Goal: Task Accomplishment & Management: Manage account settings

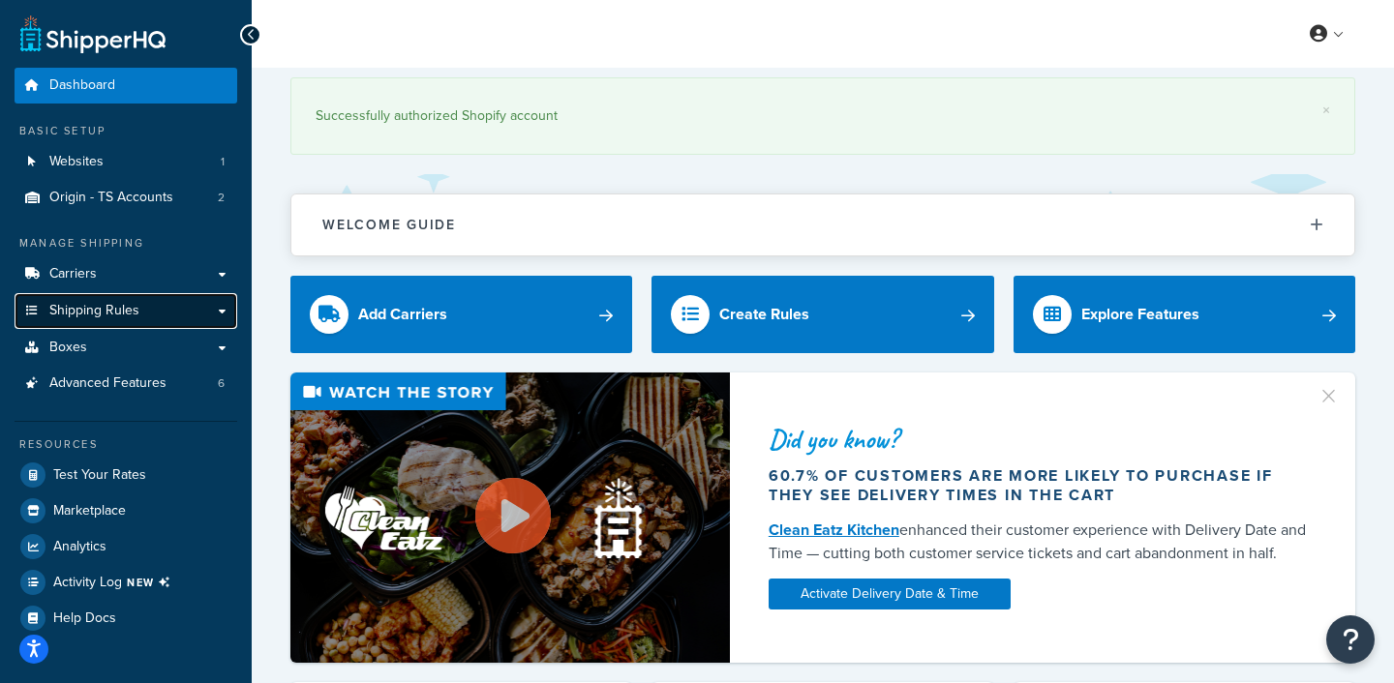
click at [122, 319] on span "Shipping Rules" at bounding box center [94, 311] width 90 height 16
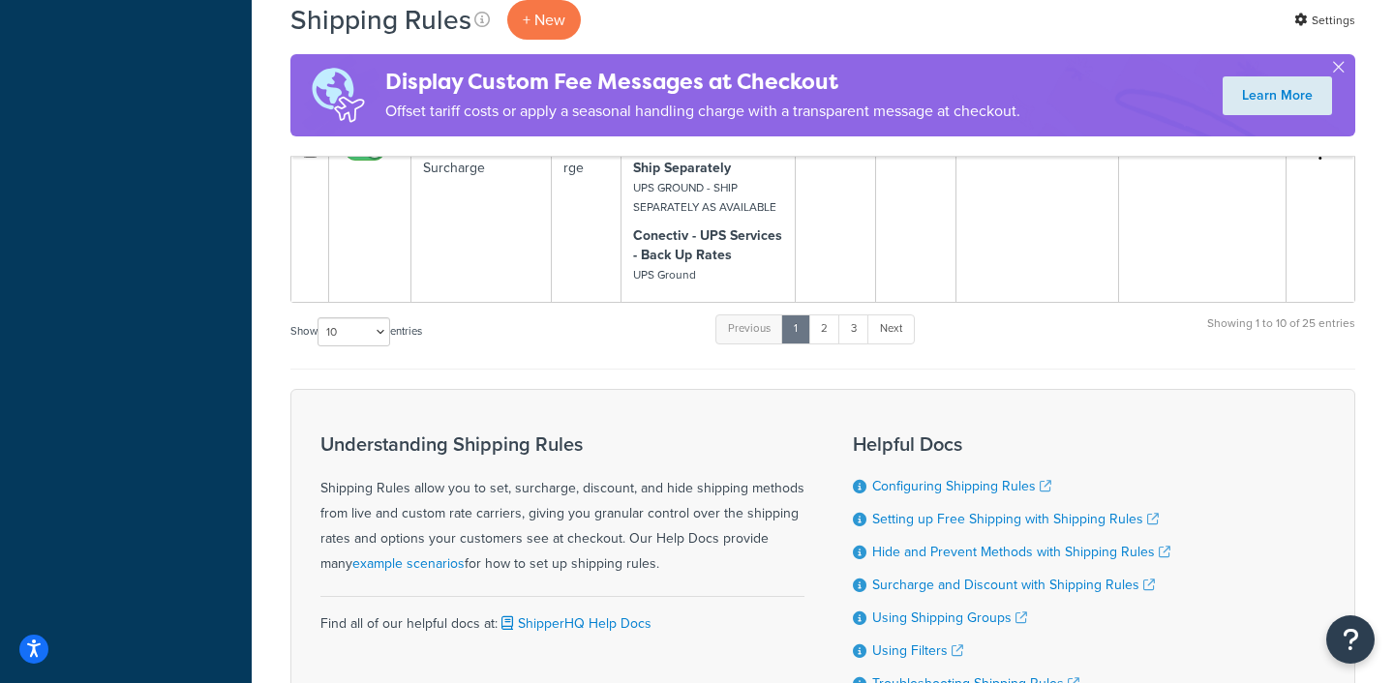
scroll to position [3621, 0]
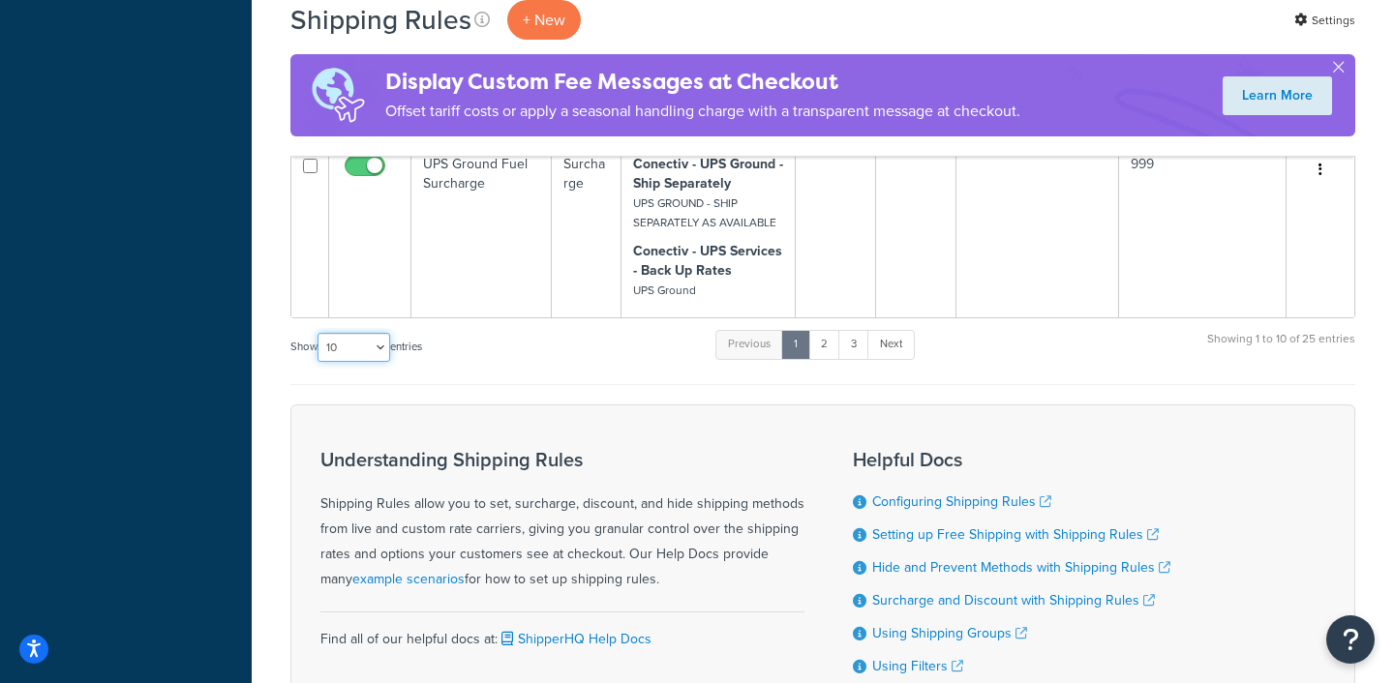
click at [377, 333] on select "10 15 25 50 100 1000" at bounding box center [353, 347] width 73 height 29
select select "1000"
click at [319, 333] on select "10 15 25 50 100 1000" at bounding box center [353, 347] width 73 height 29
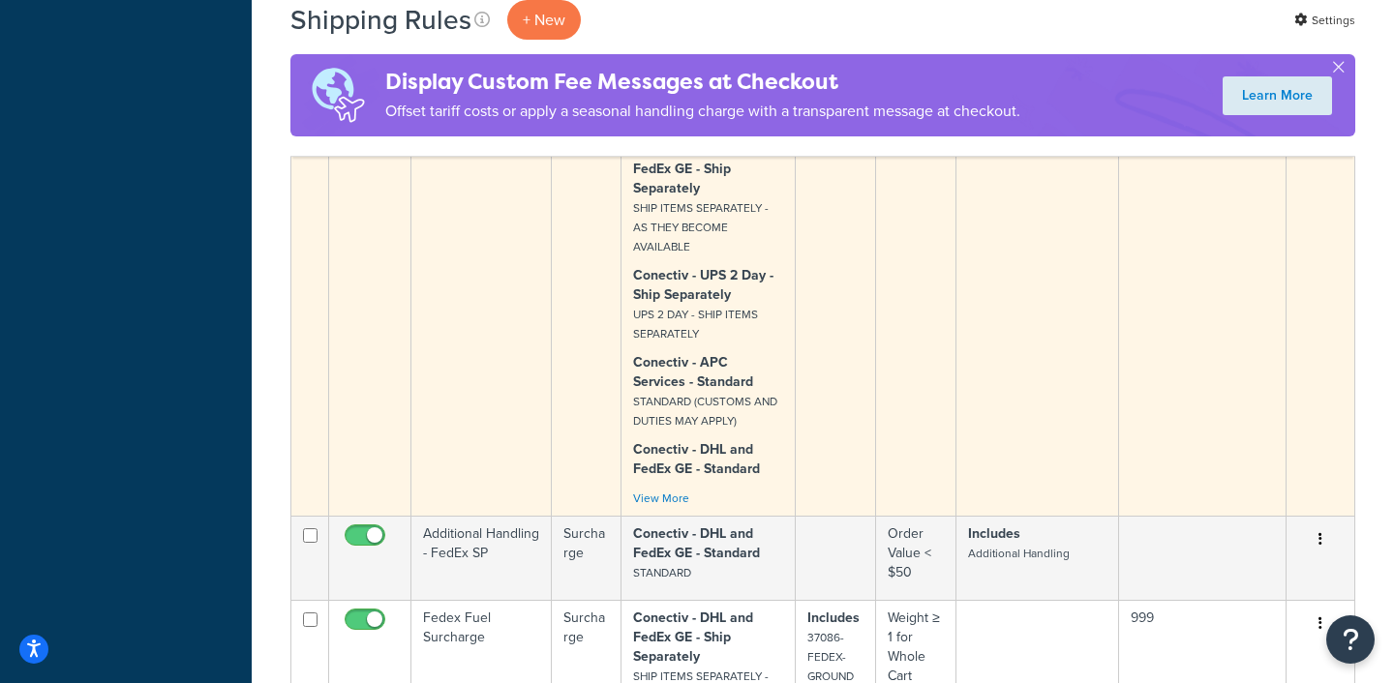
scroll to position [4803, 0]
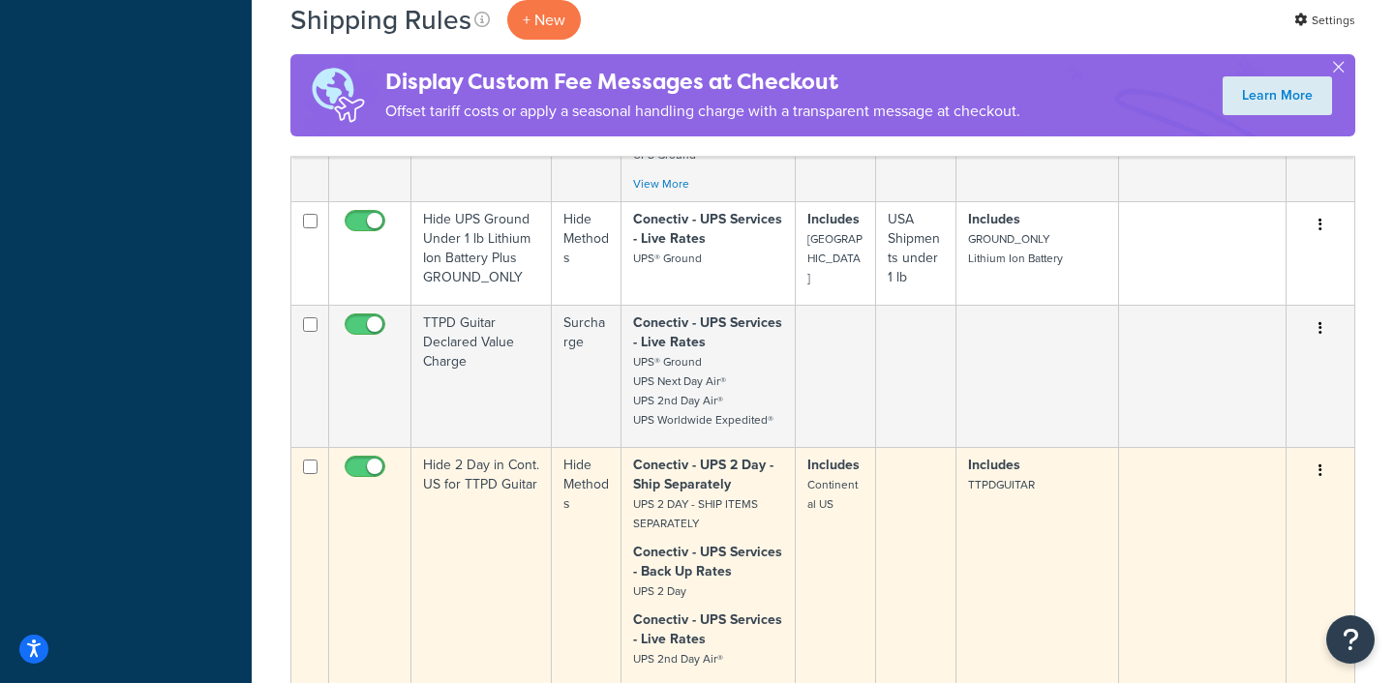
click at [1286, 447] on td "Edit Duplicate Delete" at bounding box center [1320, 566] width 68 height 239
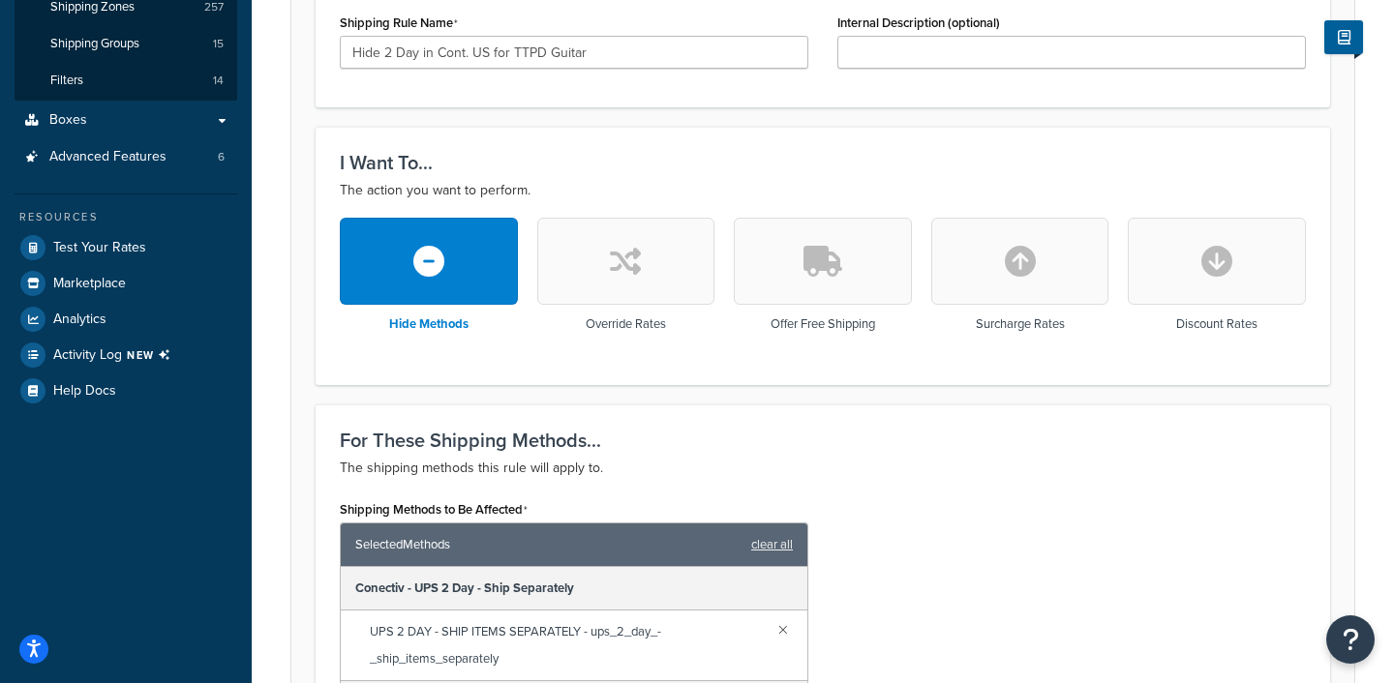
scroll to position [279, 0]
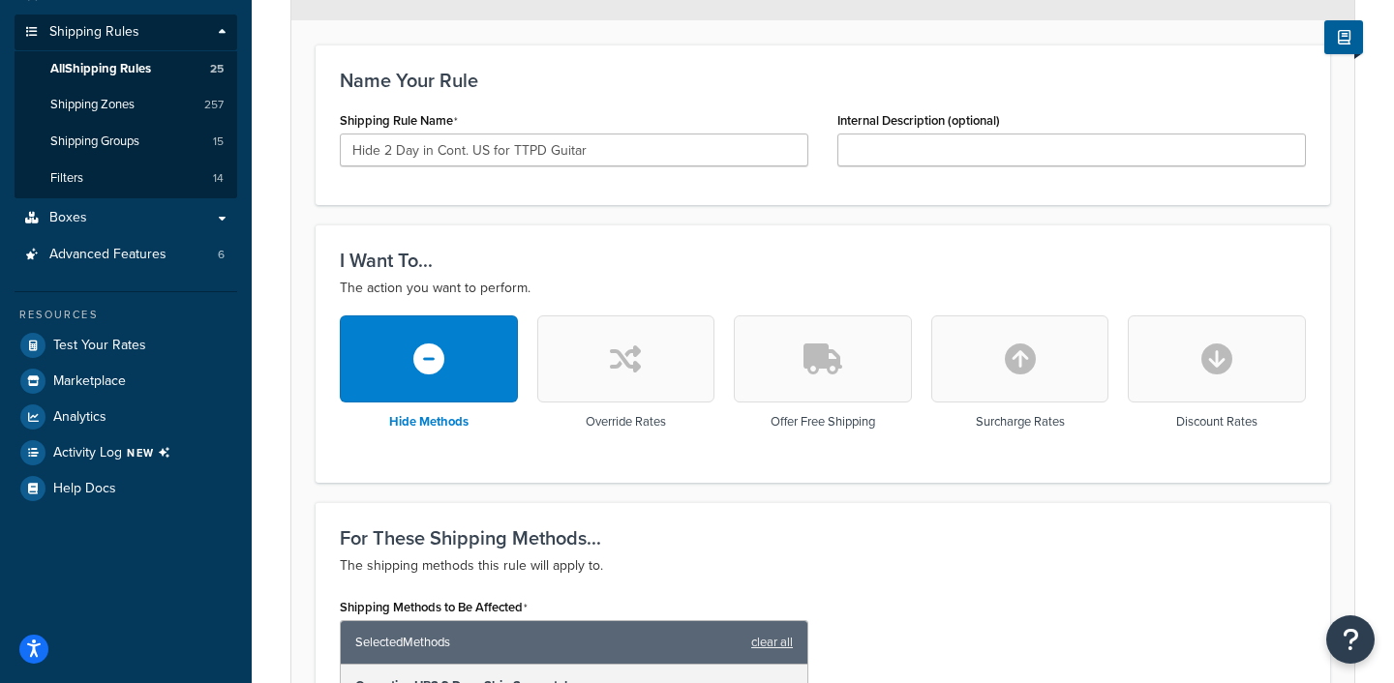
click at [830, 389] on button "button" at bounding box center [823, 359] width 178 height 87
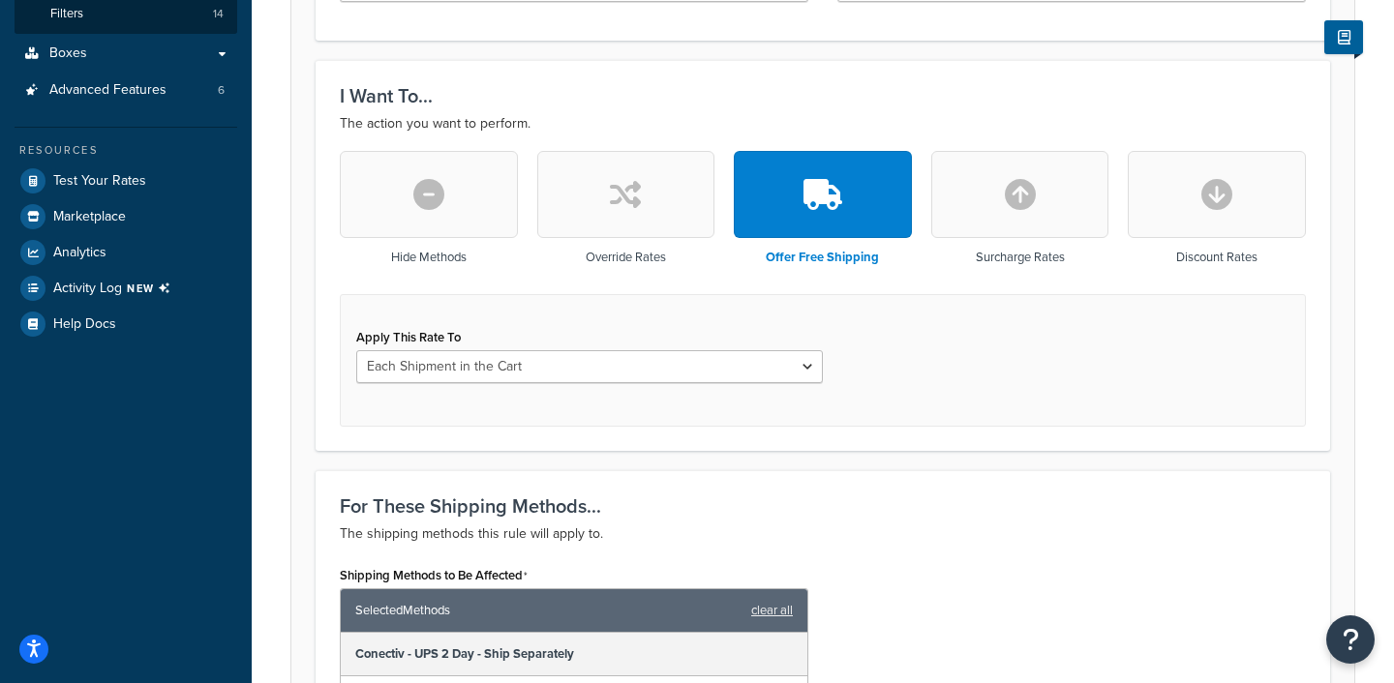
scroll to position [441, 0]
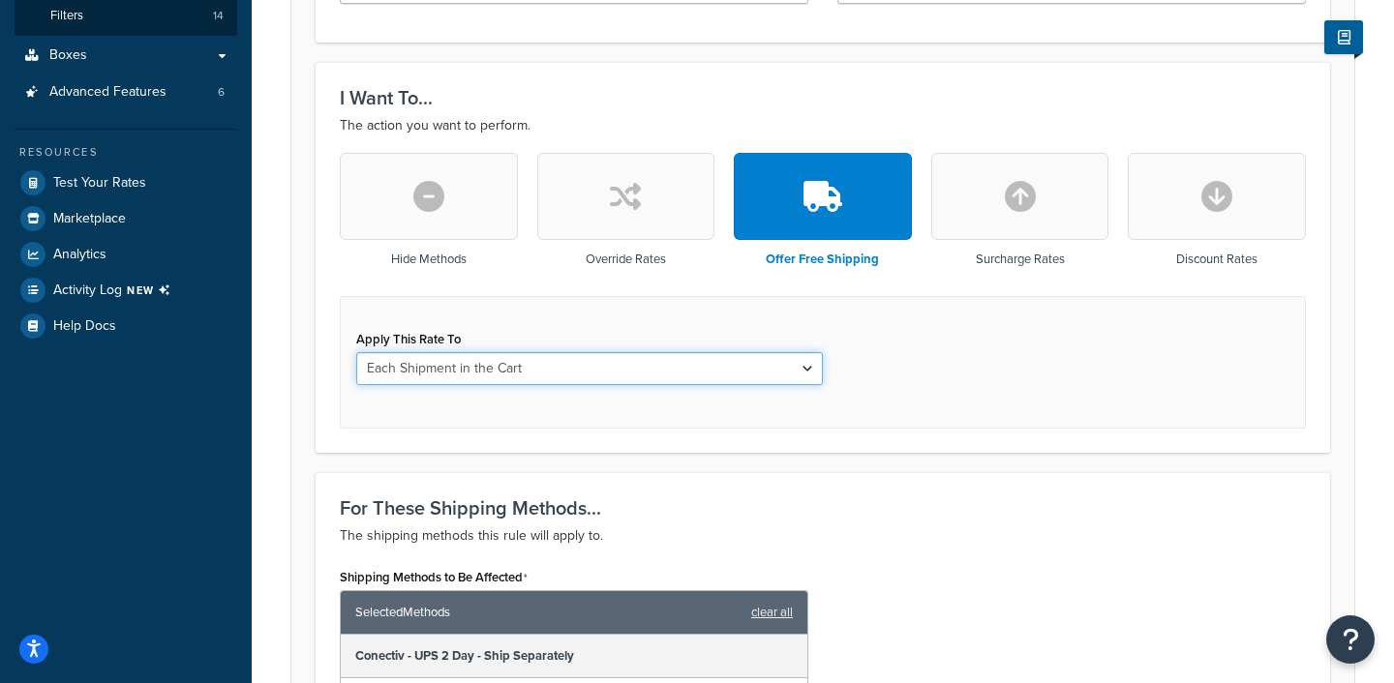
click at [647, 380] on select "Each Shipment in the Cart Each Origin in the Cart Each Shipping Group in the Ca…" at bounding box center [589, 368] width 467 height 33
select select "SHIPPING_GROUP"
click at [356, 352] on select "Each Shipment in the Cart Each Origin in the Cart Each Shipping Group in the Ca…" at bounding box center [589, 368] width 467 height 33
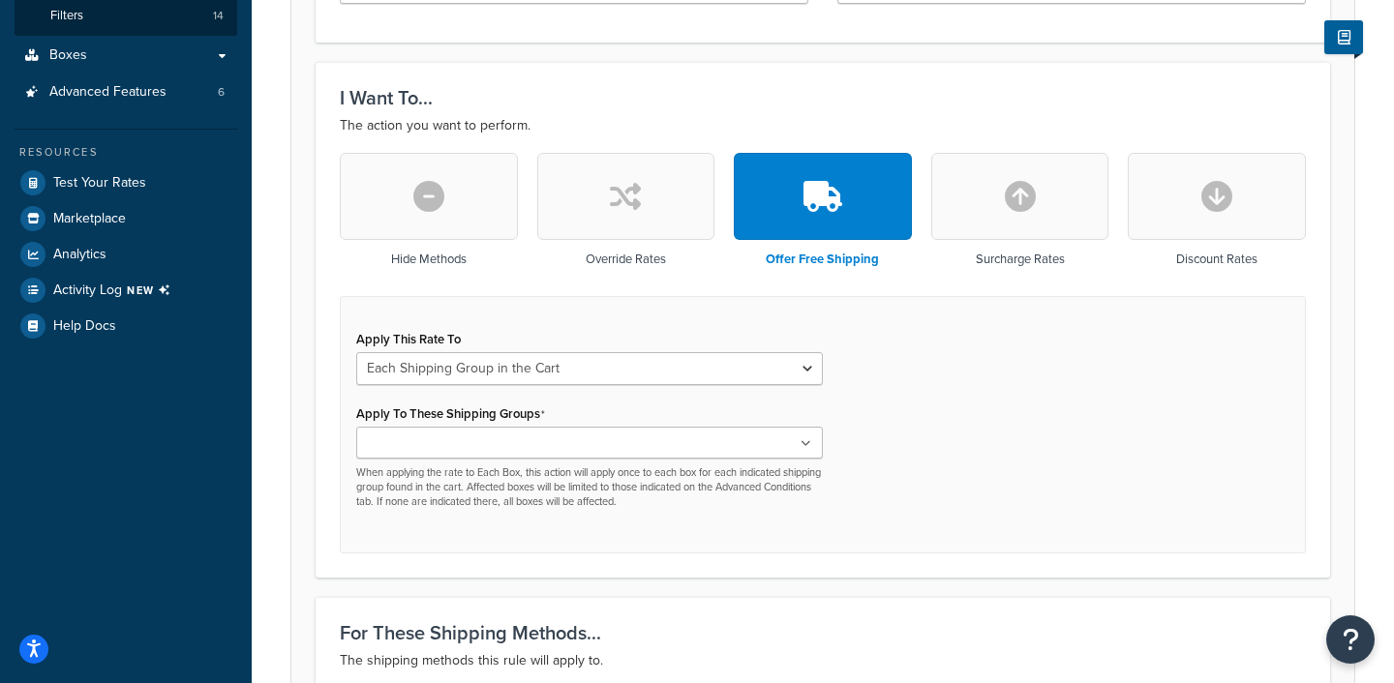
click at [767, 444] on ul at bounding box center [589, 443] width 467 height 32
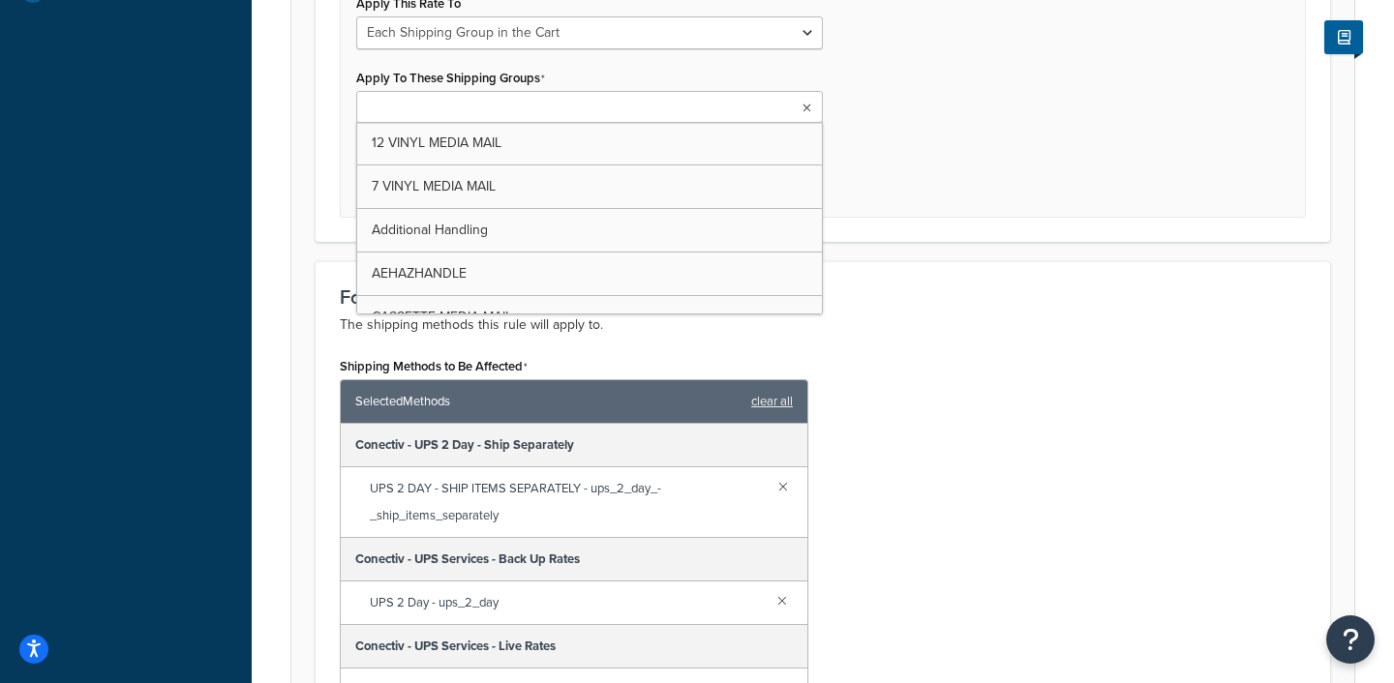
scroll to position [801, 0]
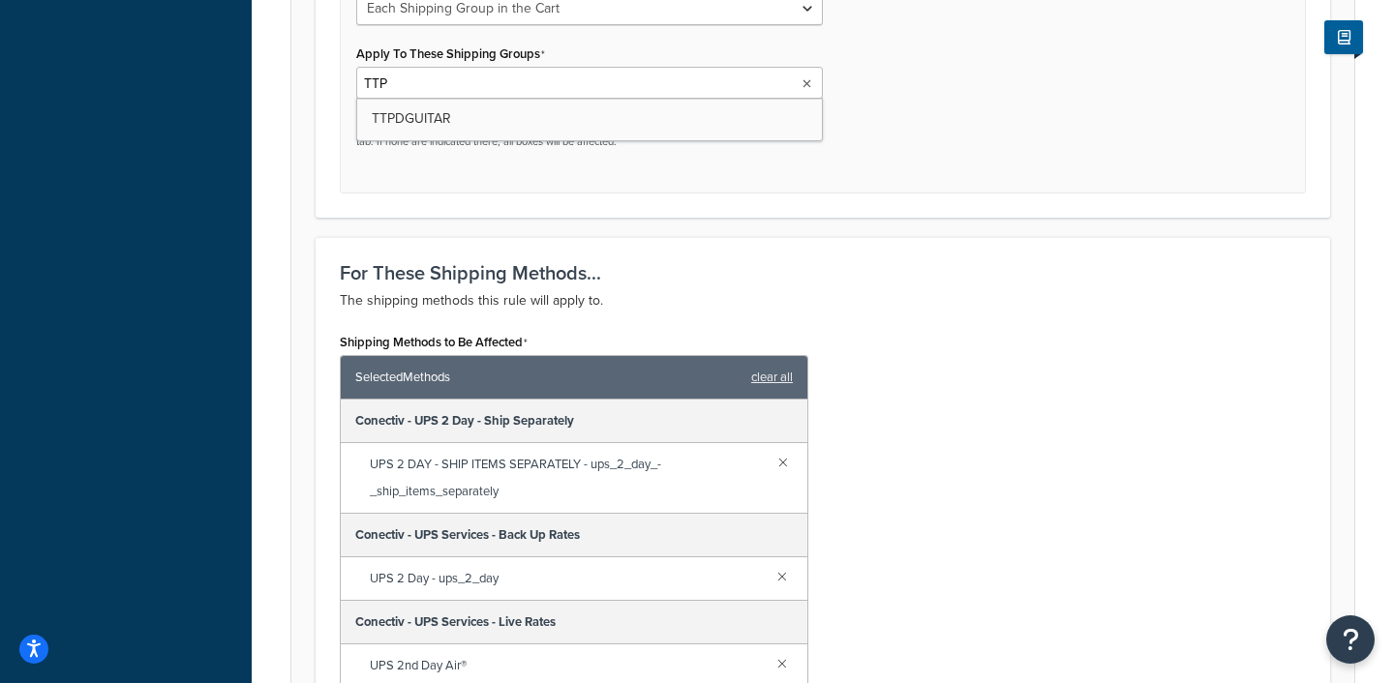
type input "TTPD"
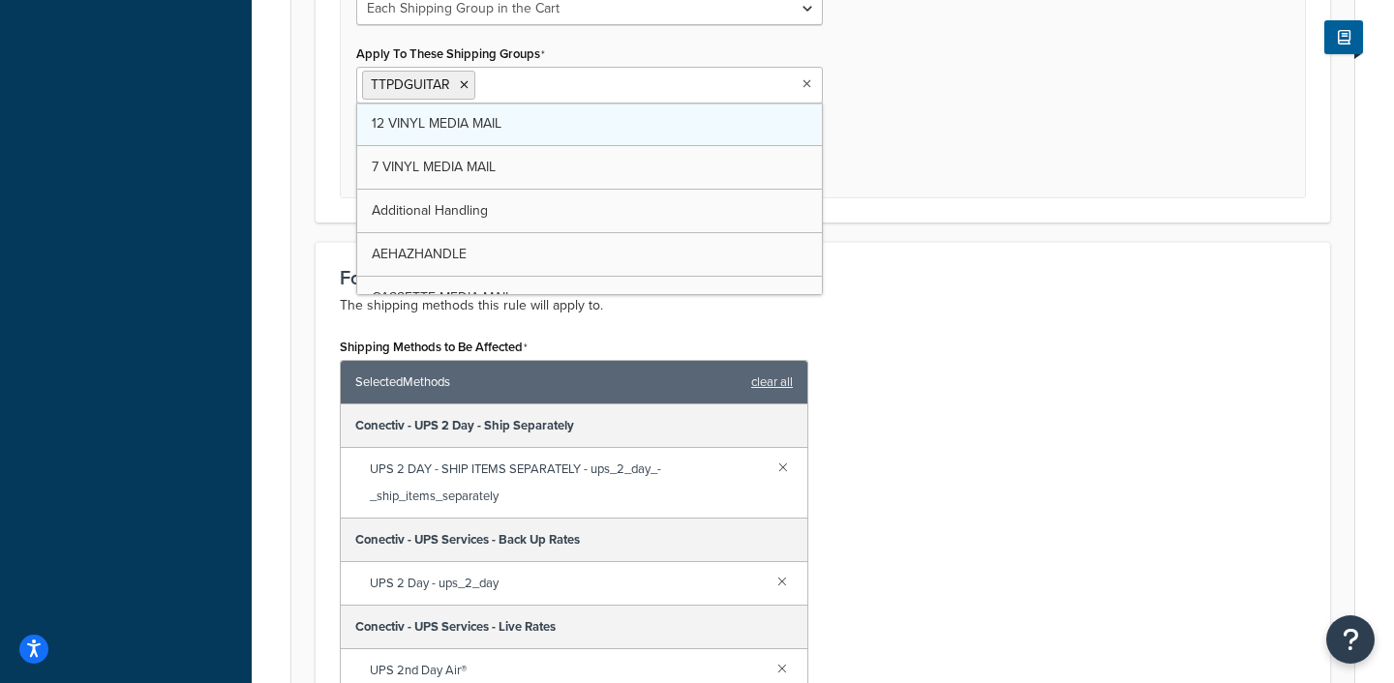
click at [1043, 336] on div "Shipping Methods to Be Affected Selected Methods clear all Conectiv - UPS 2 Day…" at bounding box center [822, 539] width 995 height 413
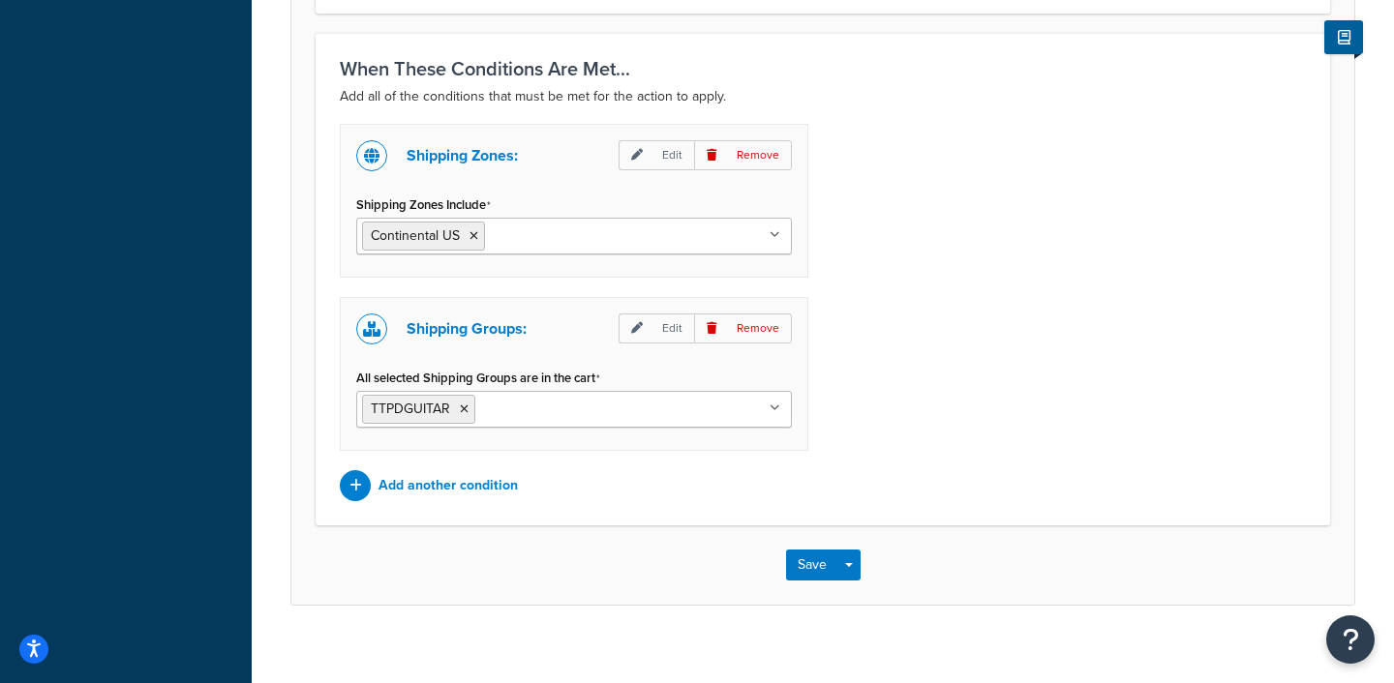
scroll to position [1579, 0]
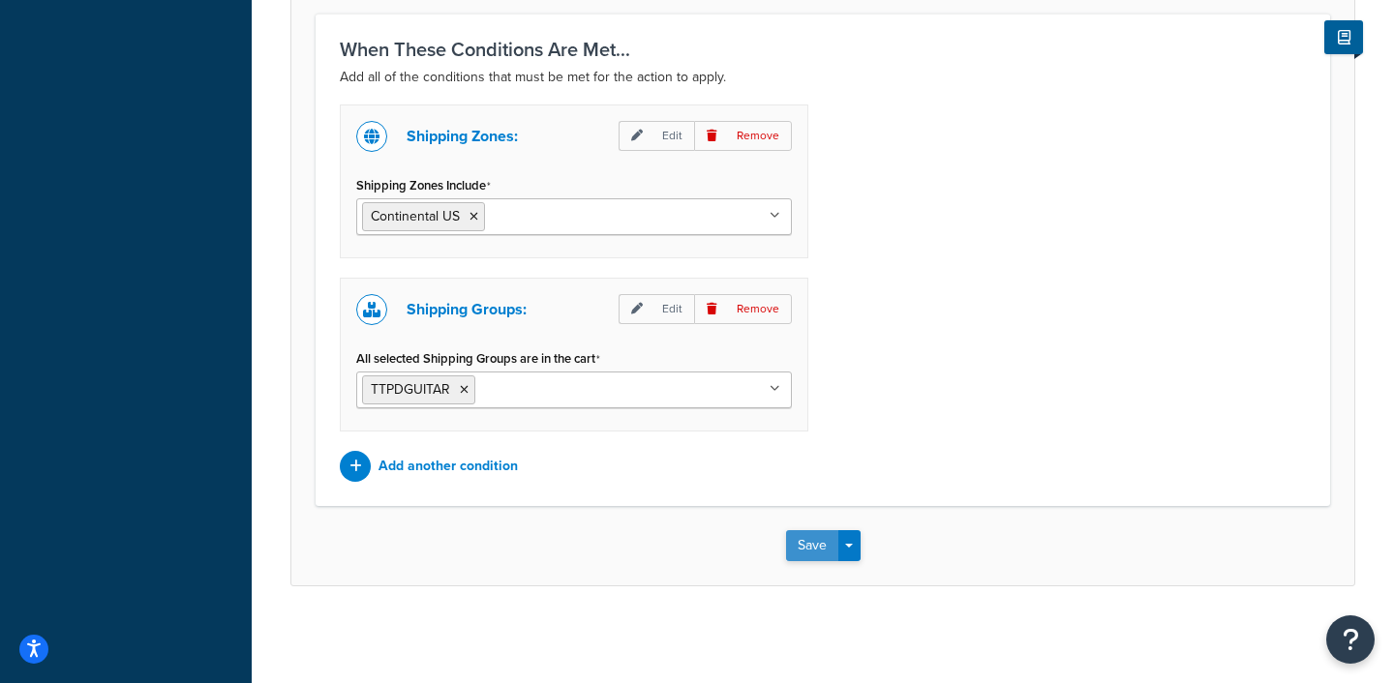
click at [815, 544] on button "Save" at bounding box center [812, 545] width 52 height 31
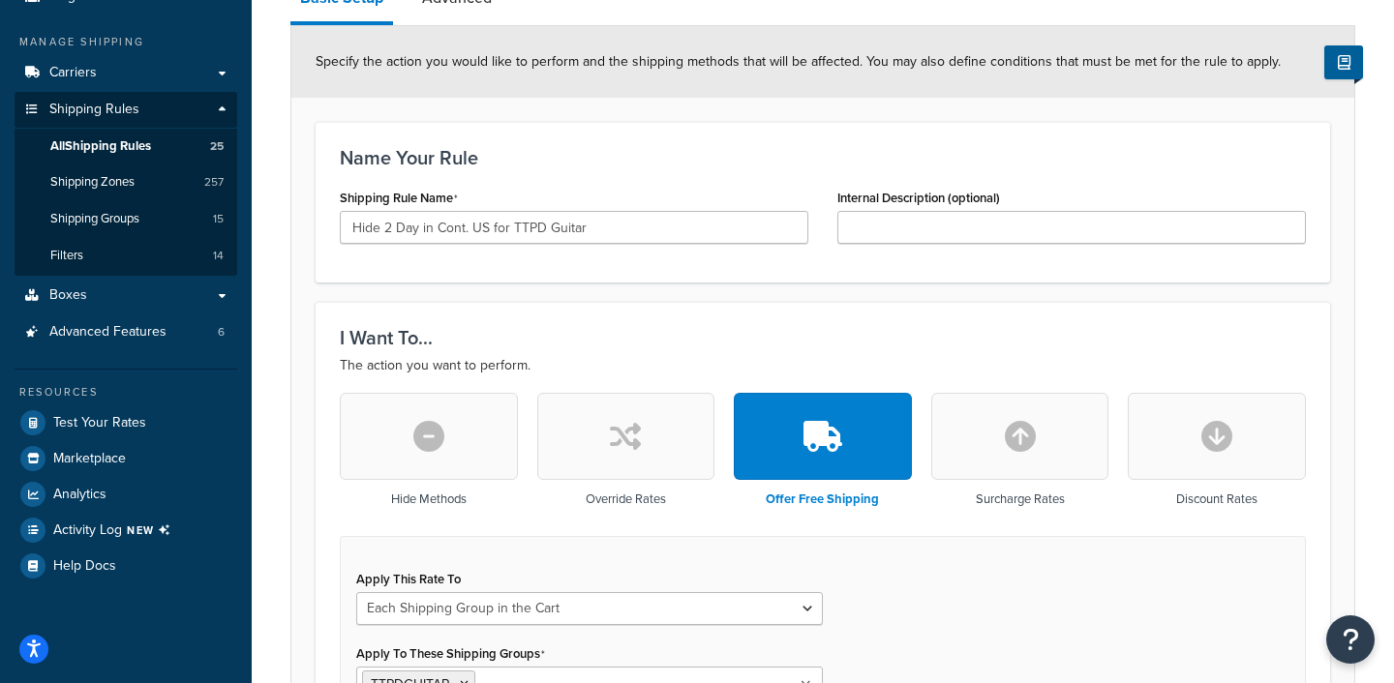
scroll to position [215, 0]
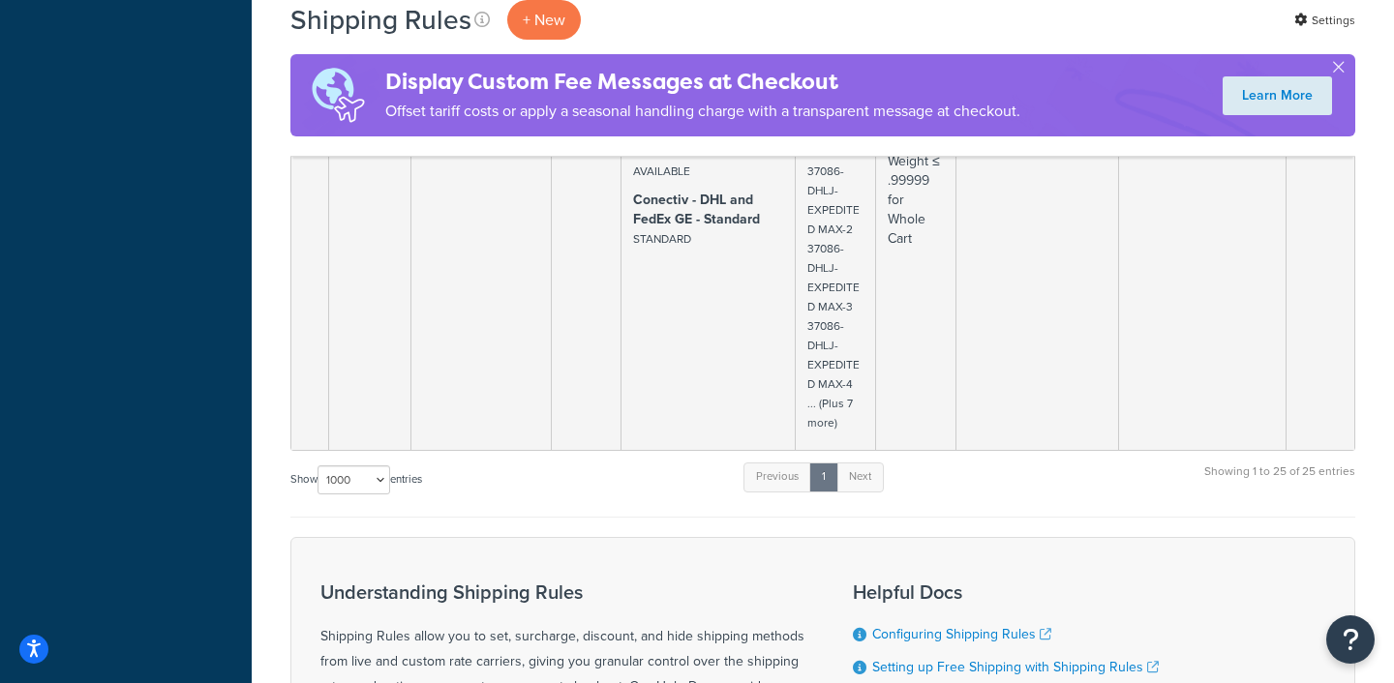
scroll to position [7623, 0]
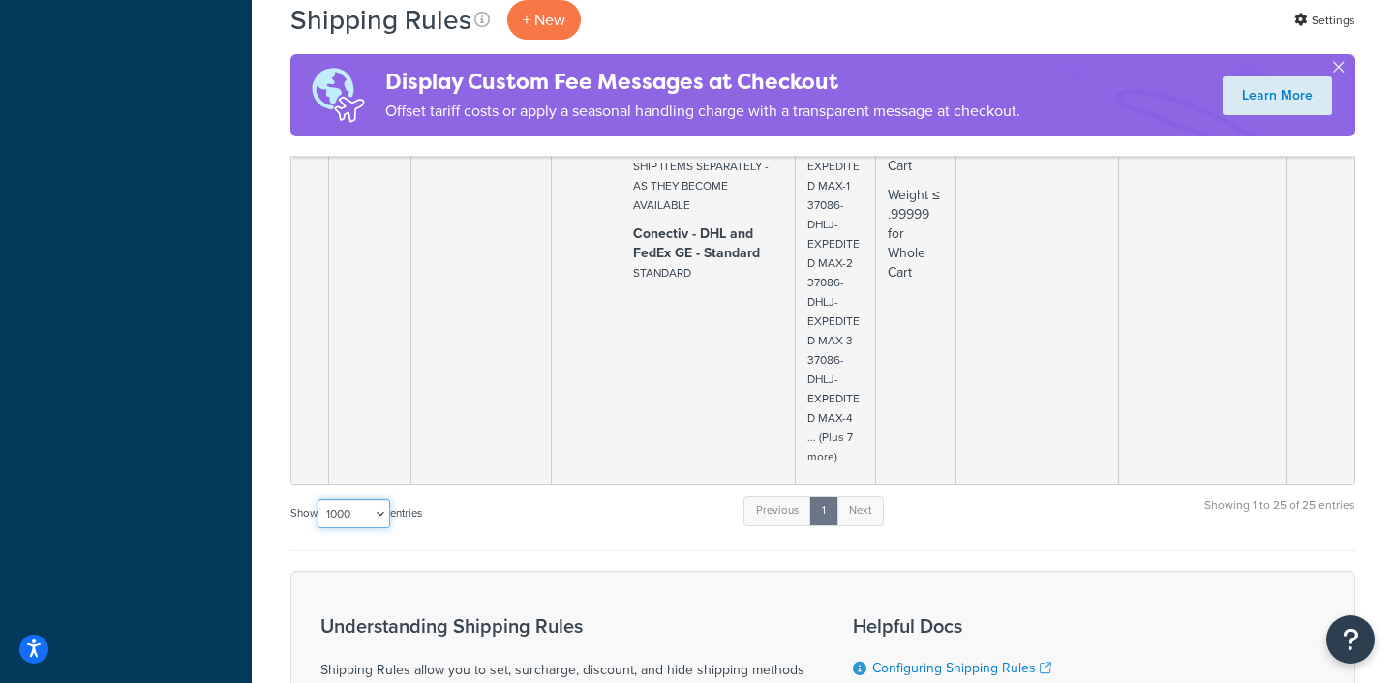
click at [370, 499] on select "10 15 25 50 100 1000" at bounding box center [353, 513] width 73 height 29
select select "100"
click at [319, 499] on select "10 15 25 50 100 1000" at bounding box center [353, 513] width 73 height 29
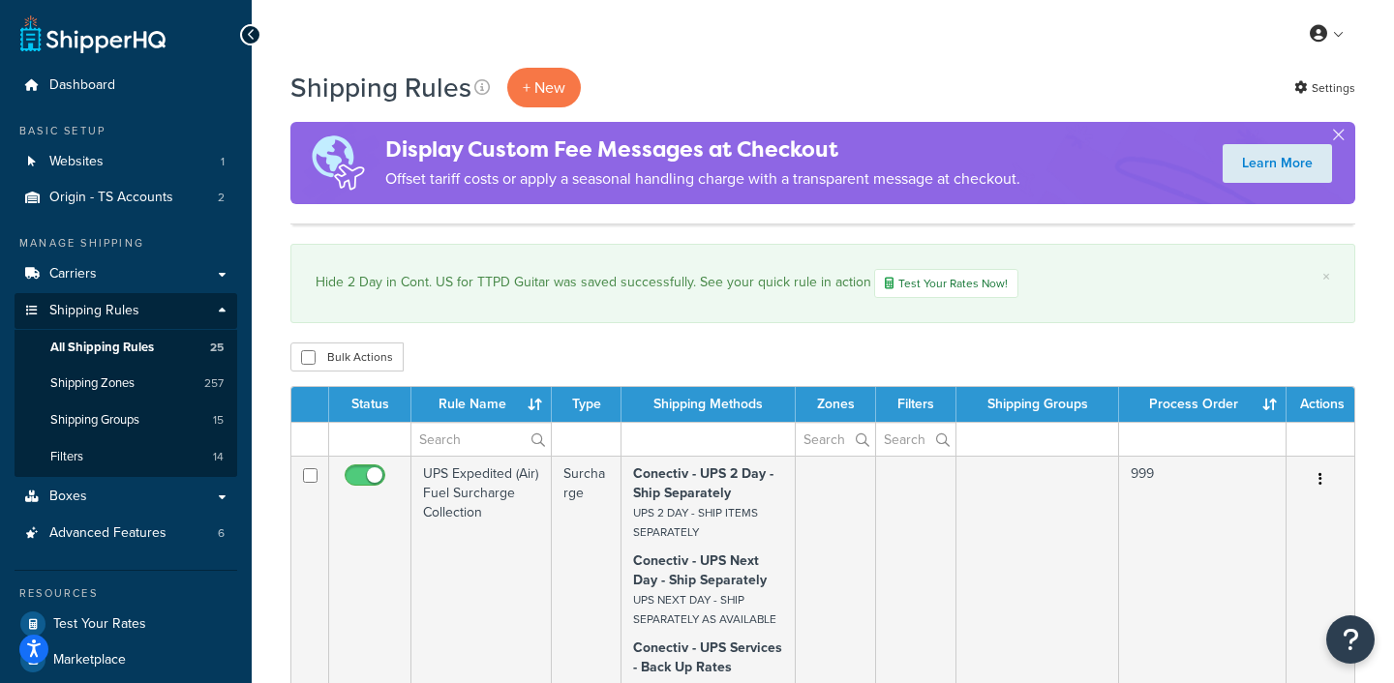
scroll to position [4740, 0]
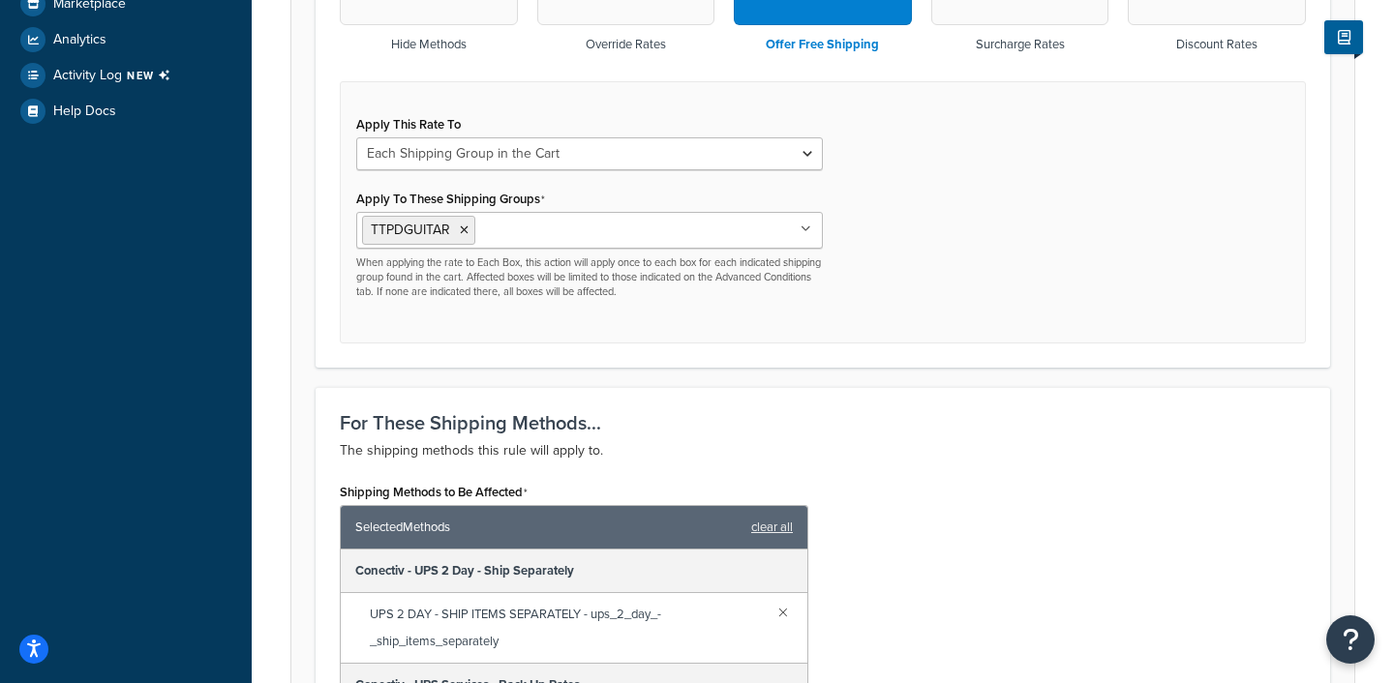
scroll to position [657, 0]
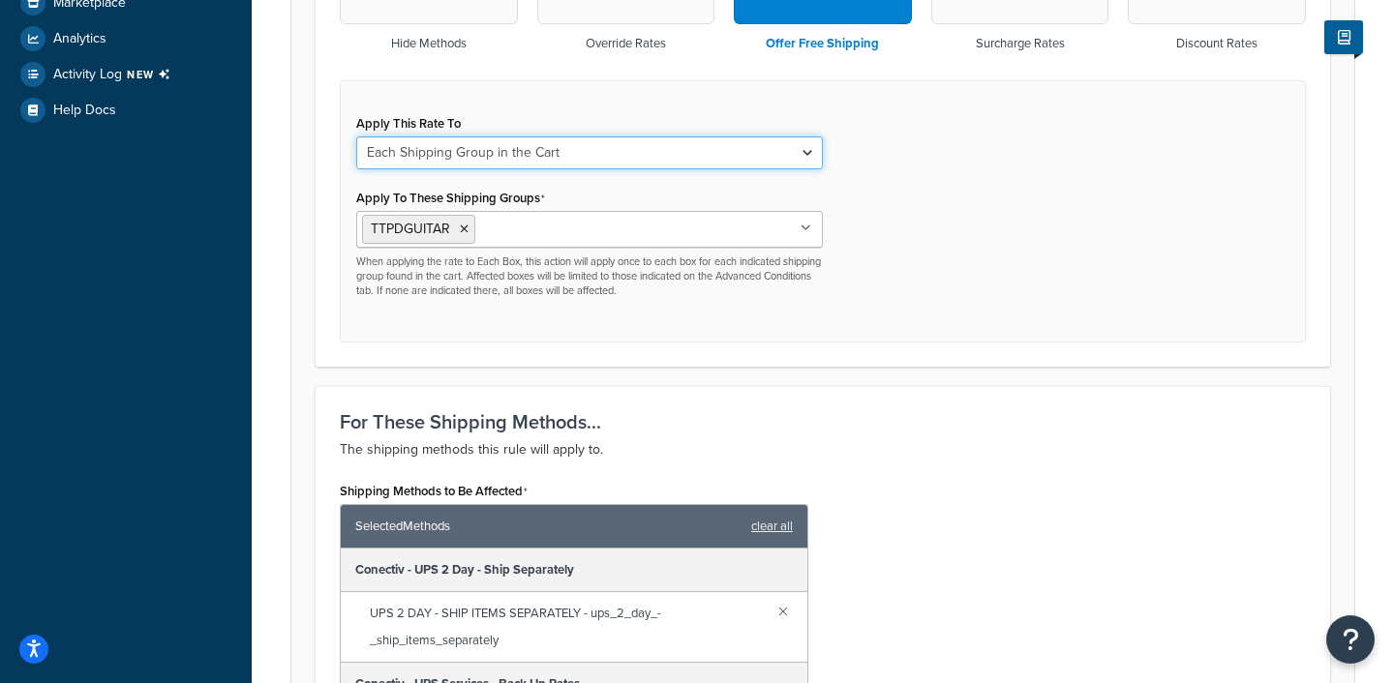
click at [785, 150] on select "Each Shipment in the Cart Each Origin in the Cart Each Shipping Group in the Ca…" at bounding box center [589, 152] width 467 height 33
select select "CART"
click at [356, 137] on select "Each Shipment in the Cart Each Origin in the Cart Each Shipping Group in the Ca…" at bounding box center [589, 152] width 467 height 33
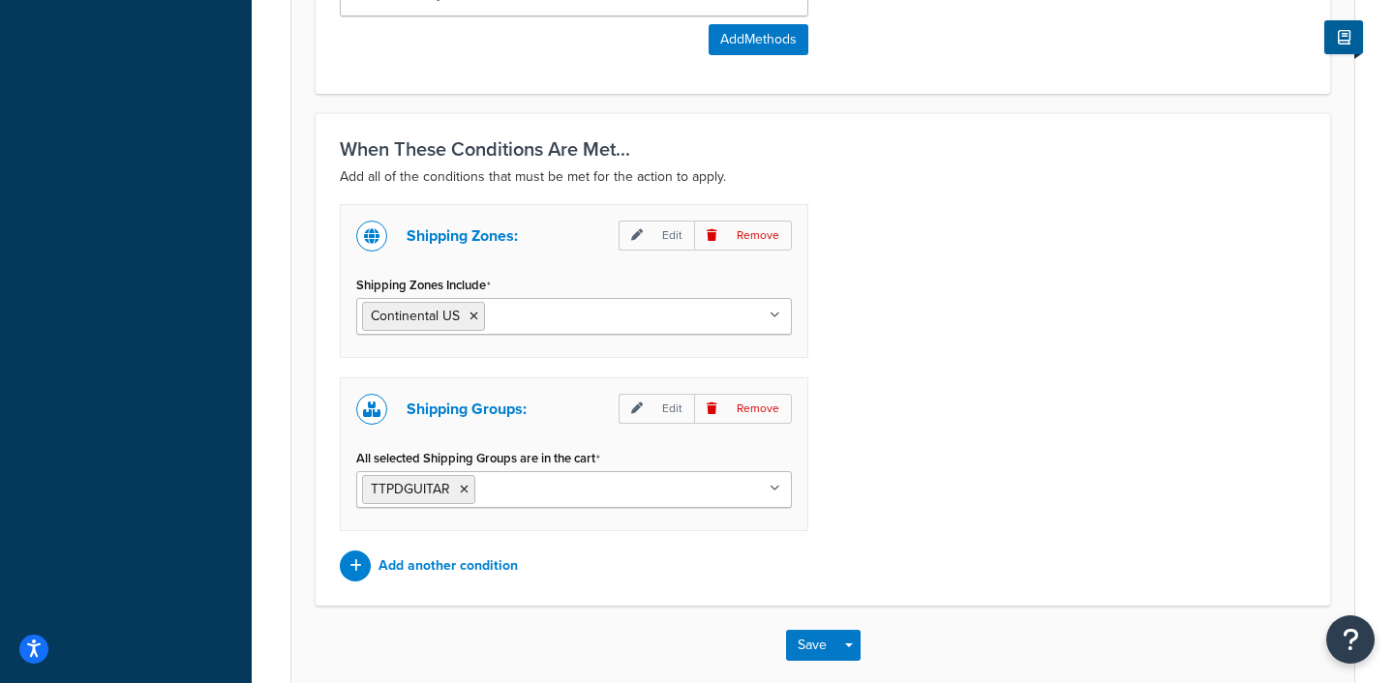
scroll to position [1449, 0]
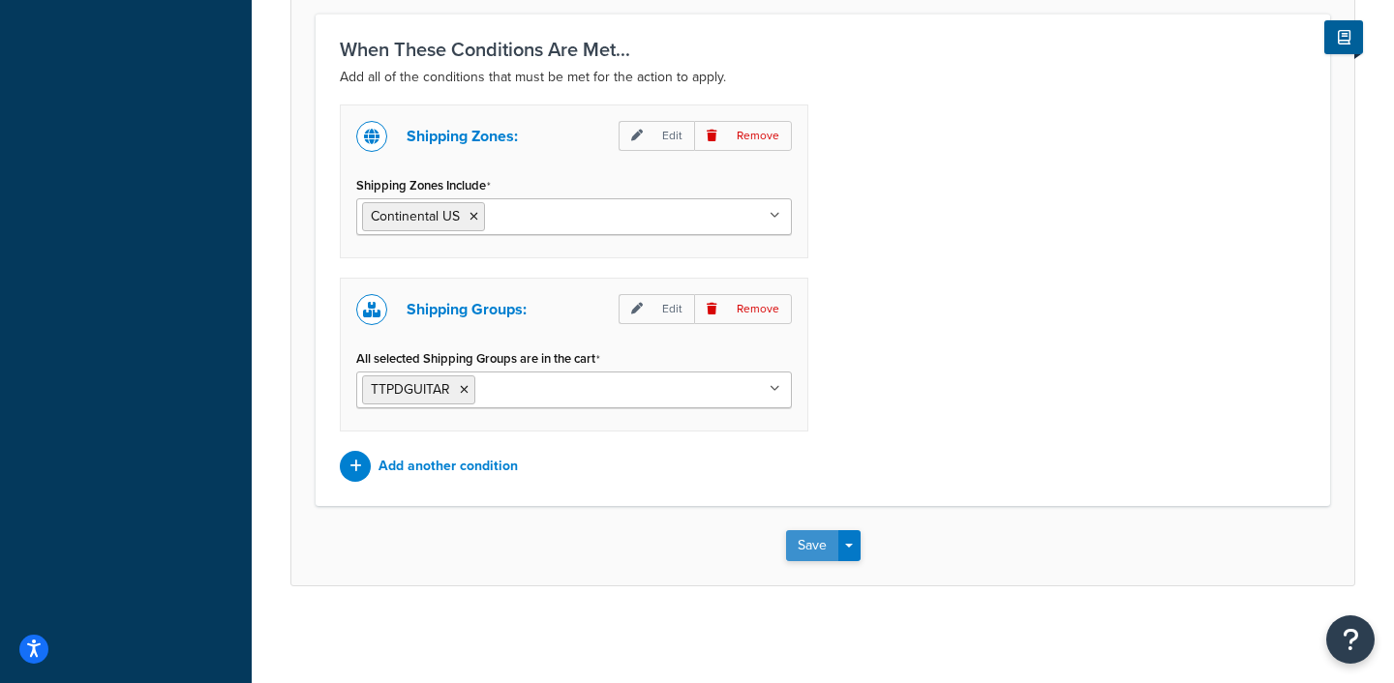
click at [818, 546] on button "Save" at bounding box center [812, 545] width 52 height 31
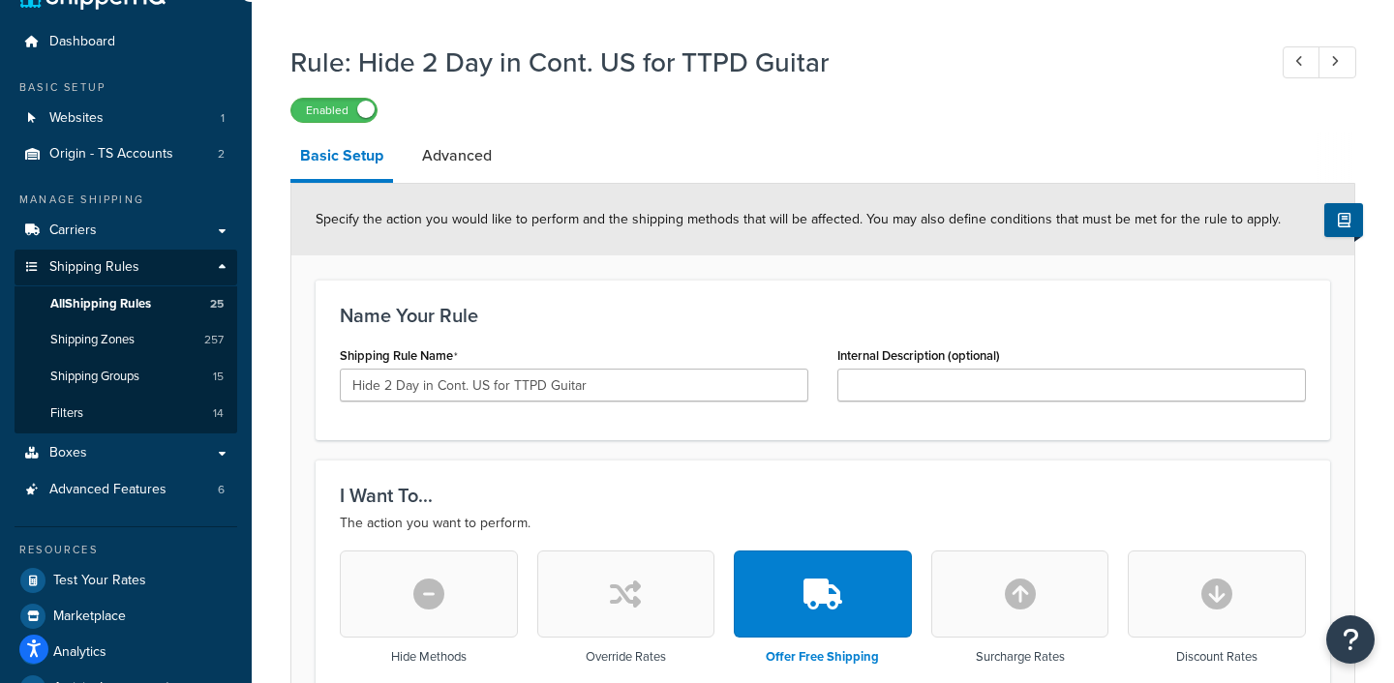
scroll to position [45, 0]
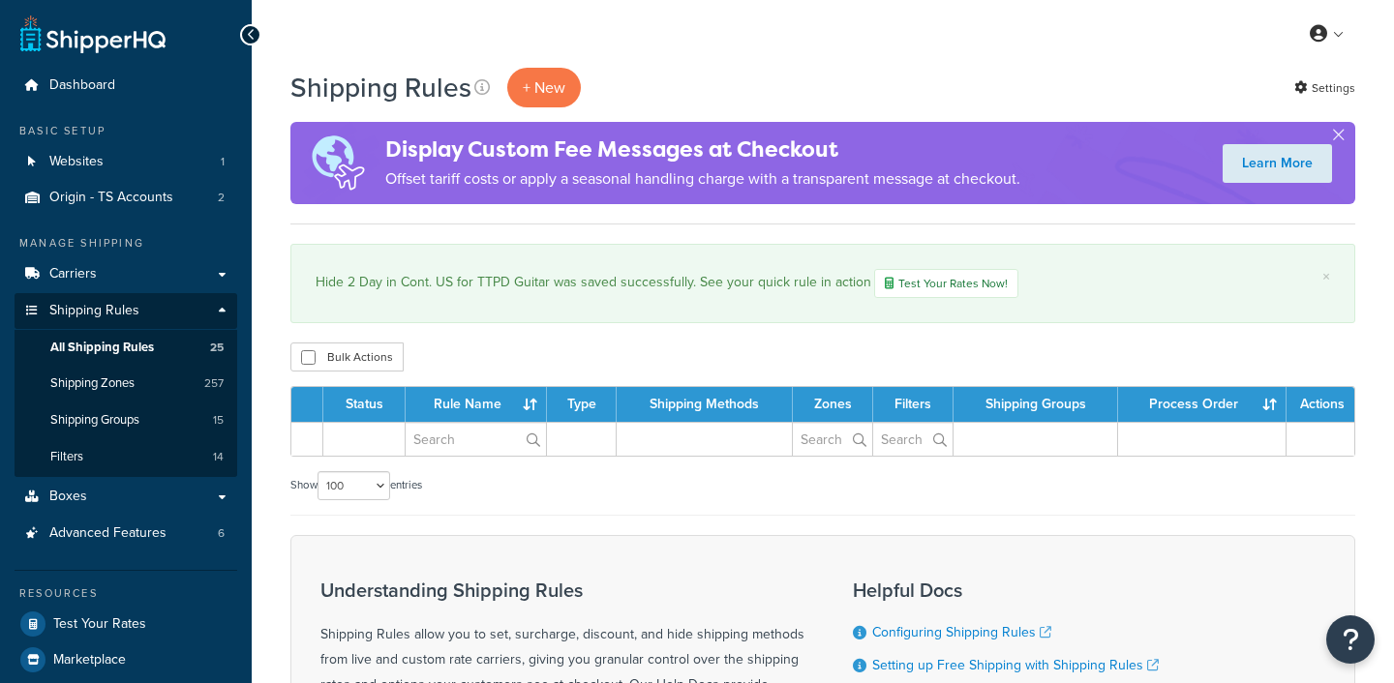
select select "100"
